Goal: Navigation & Orientation: Understand site structure

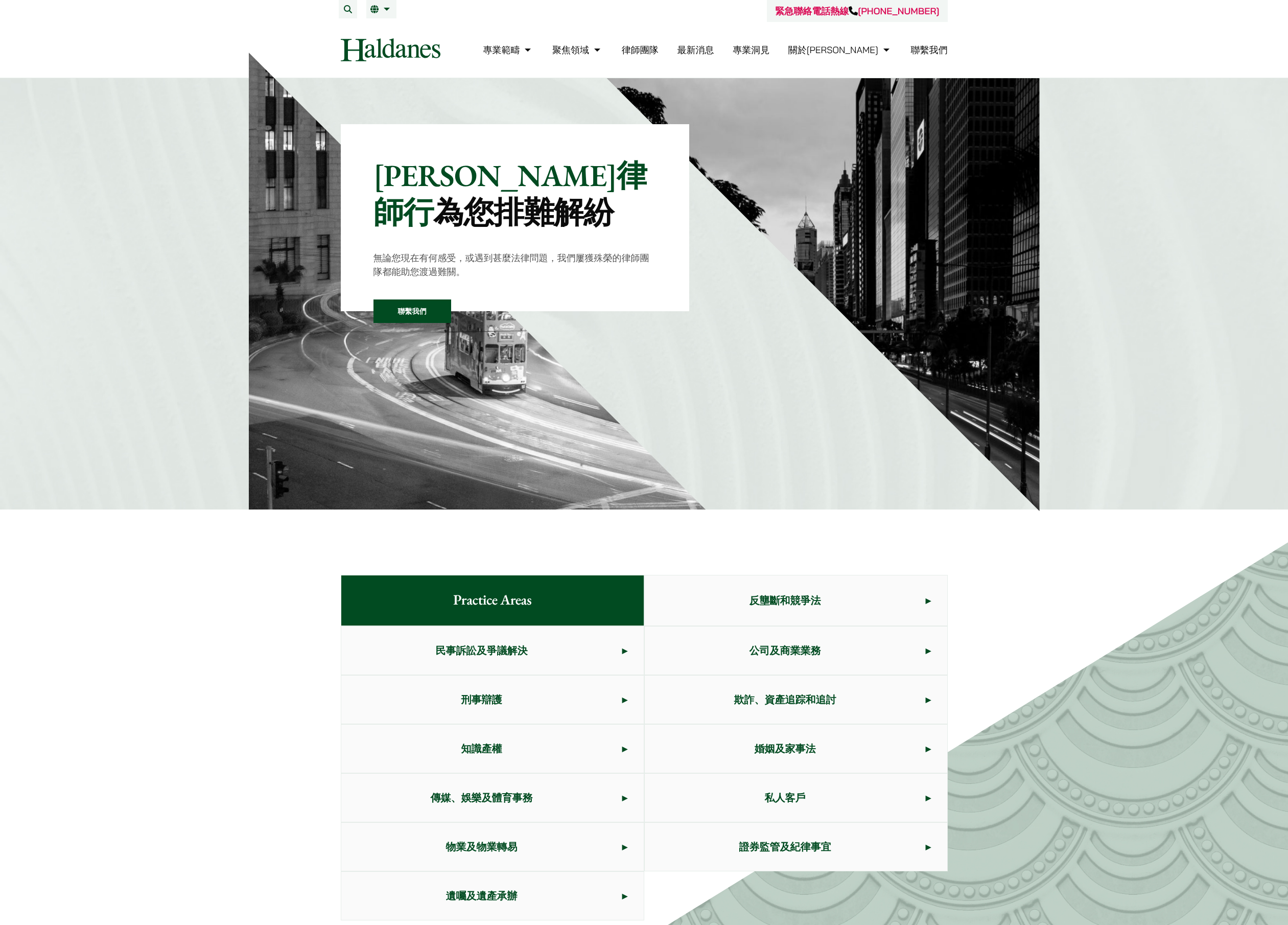
click at [167, 337] on div "[PERSON_NAME]律師行 為您排難解紛 無論您現在有何感受，或遇到甚麼法律問題，我們屢獲殊榮的律師團隊都能助您渡過難關。 聯繫我們" at bounding box center [644, 294] width 1288 height 431
